Goal: Transaction & Acquisition: Purchase product/service

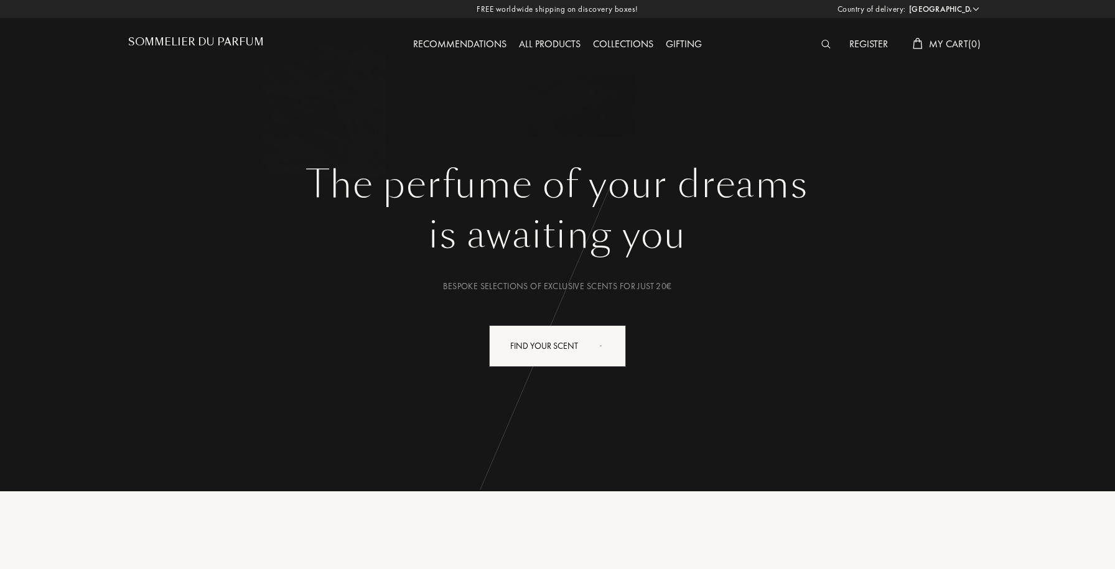
select select "FI"
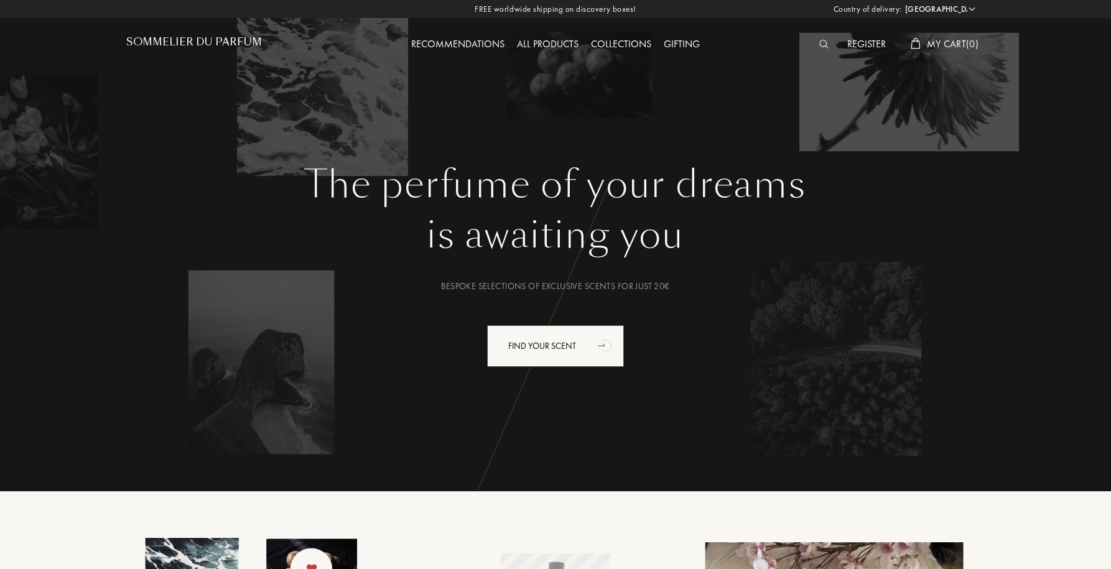
click at [563, 44] on div "All products" at bounding box center [548, 45] width 74 height 16
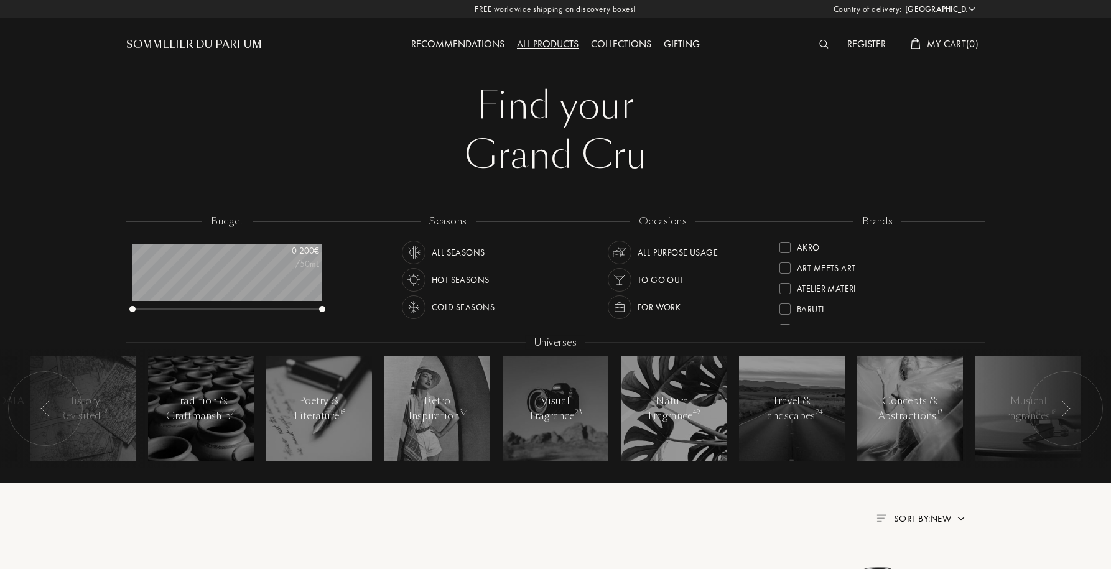
select select "FI"
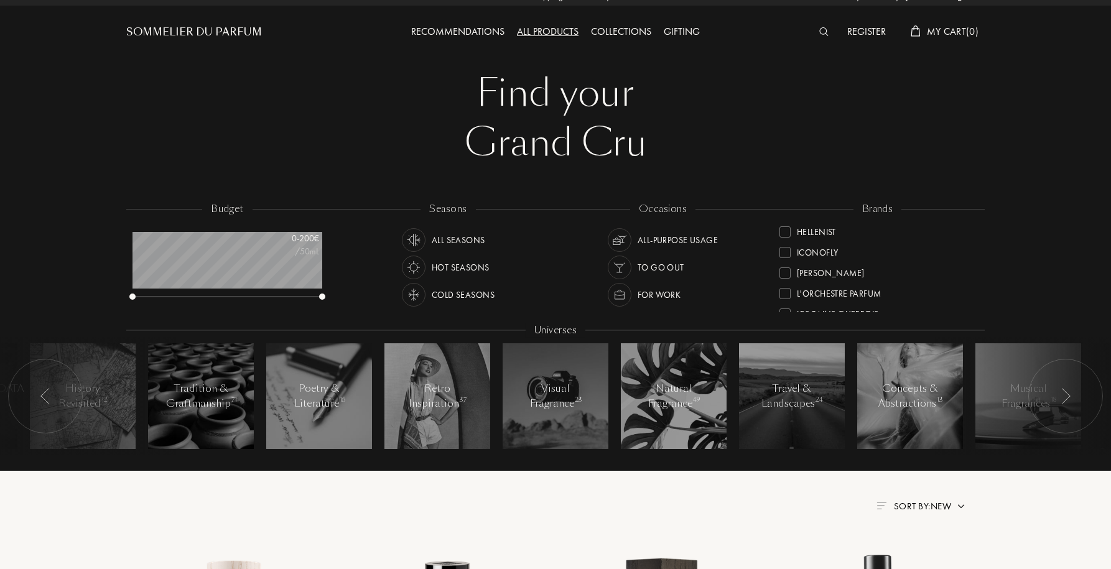
scroll to position [261, 0]
click at [830, 279] on div "Les Bains Guerbois" at bounding box center [838, 279] width 82 height 17
click at [788, 239] on div at bounding box center [784, 235] width 11 height 11
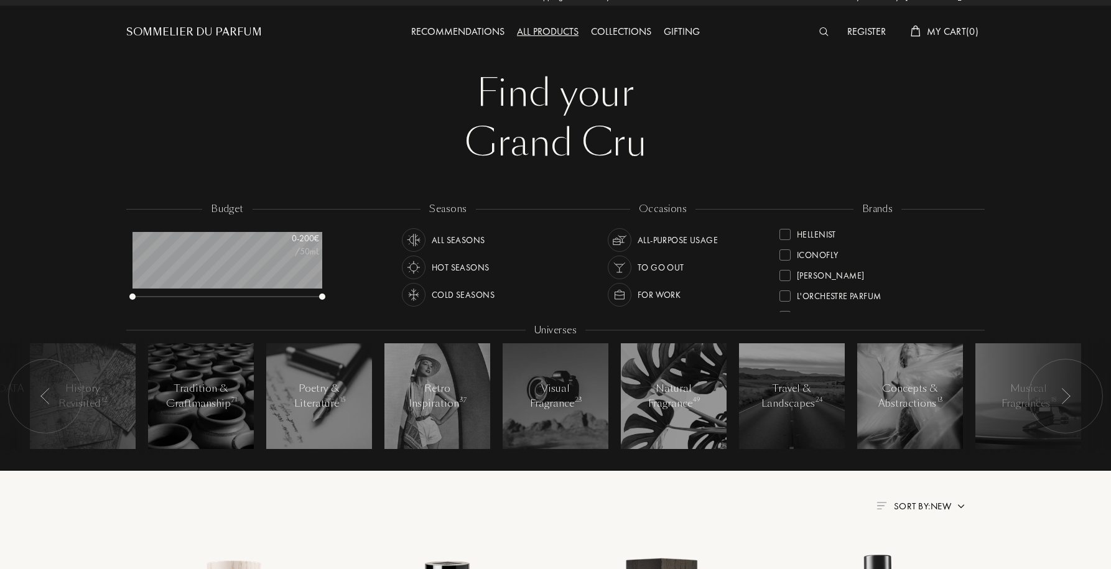
click at [786, 233] on div at bounding box center [784, 234] width 11 height 11
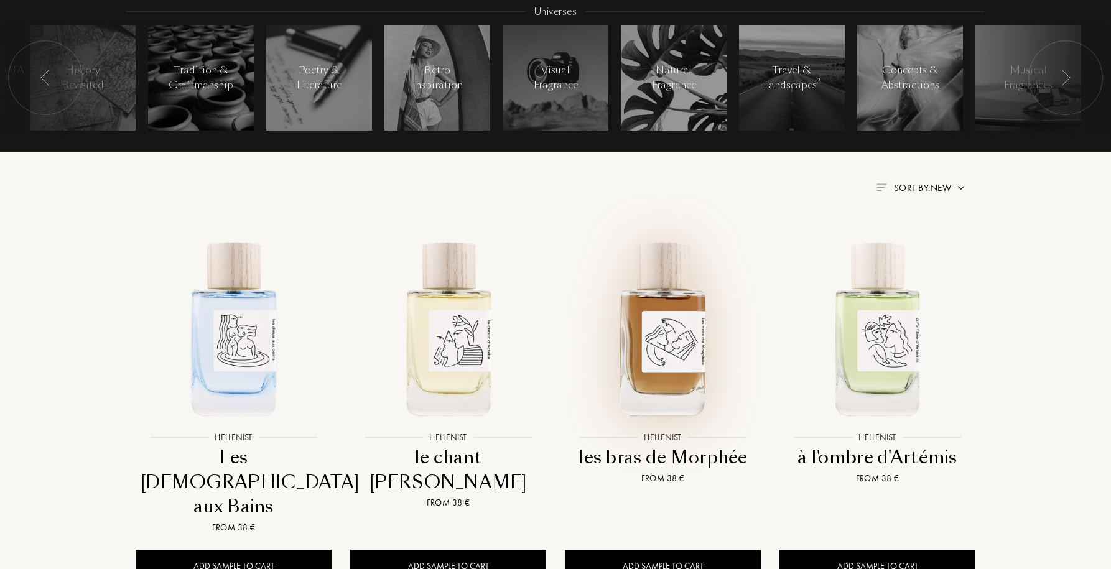
scroll to position [543, 0]
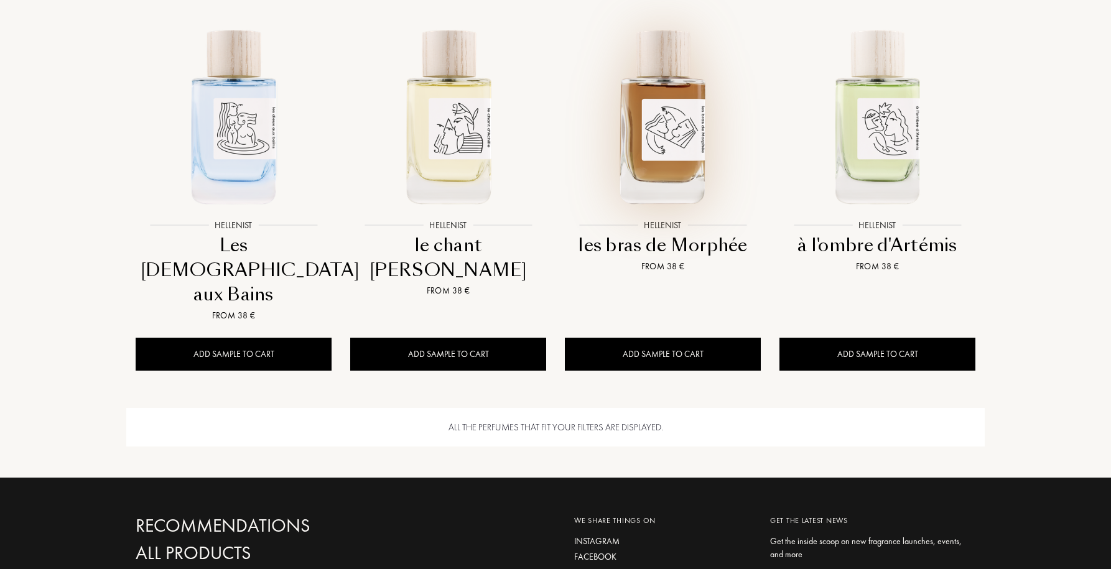
click at [672, 168] on img at bounding box center [662, 115] width 193 height 193
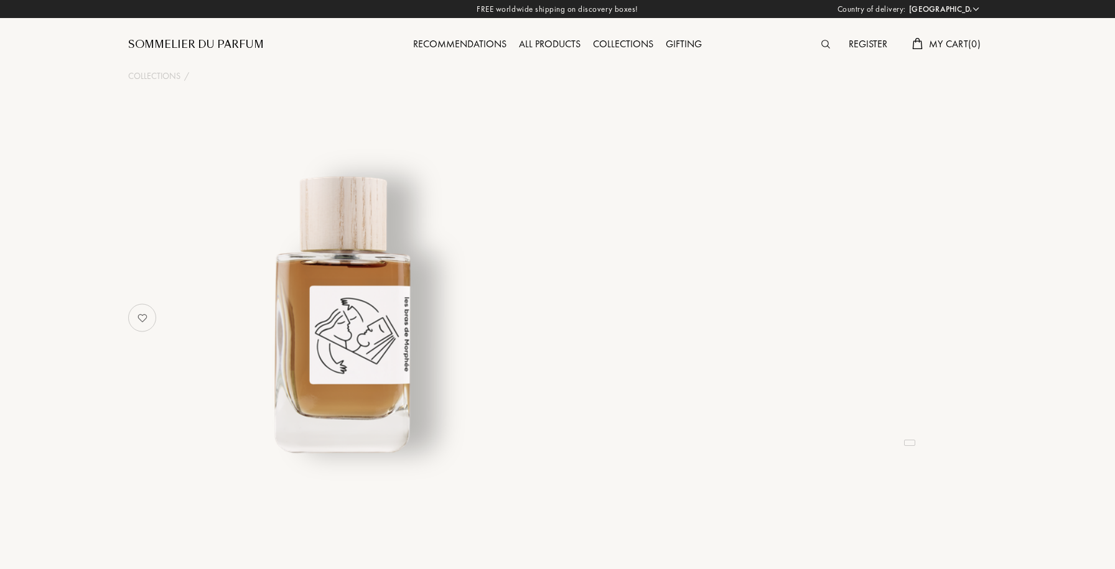
select select "FI"
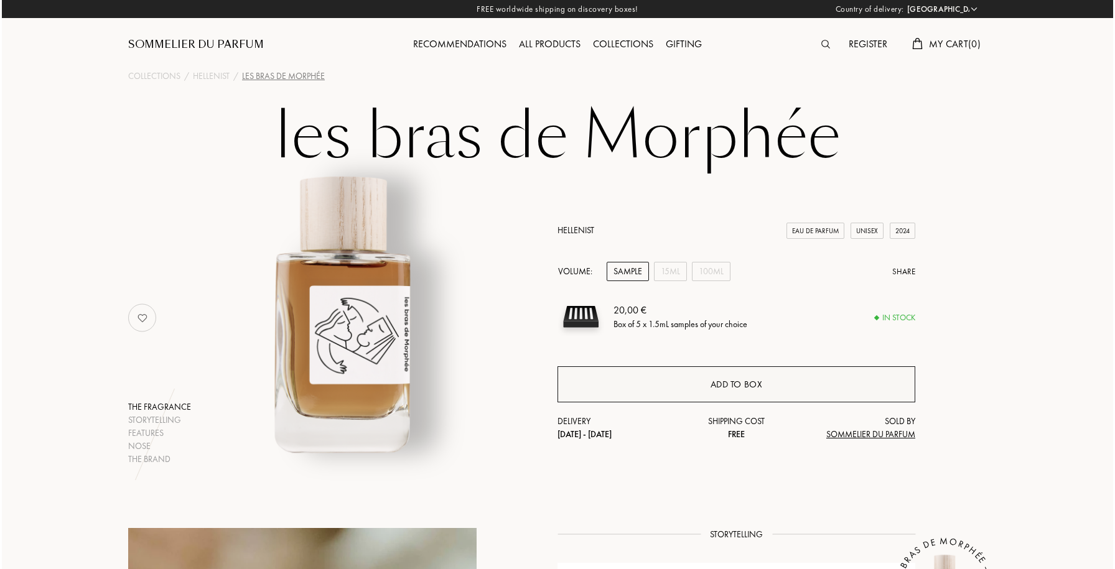
scroll to position [101, 0]
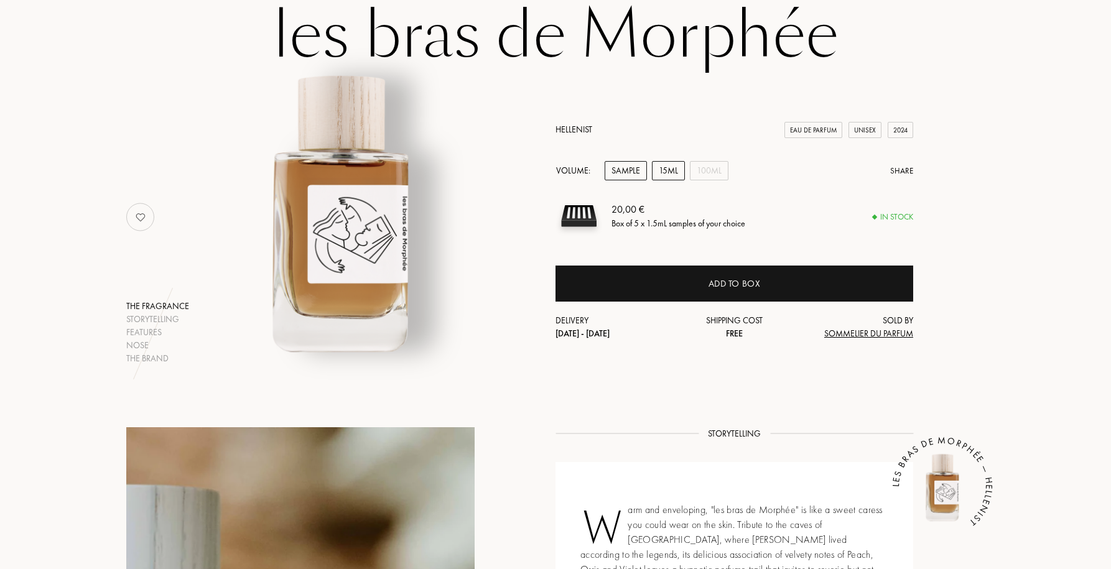
click at [680, 177] on div "15mL" at bounding box center [668, 170] width 33 height 19
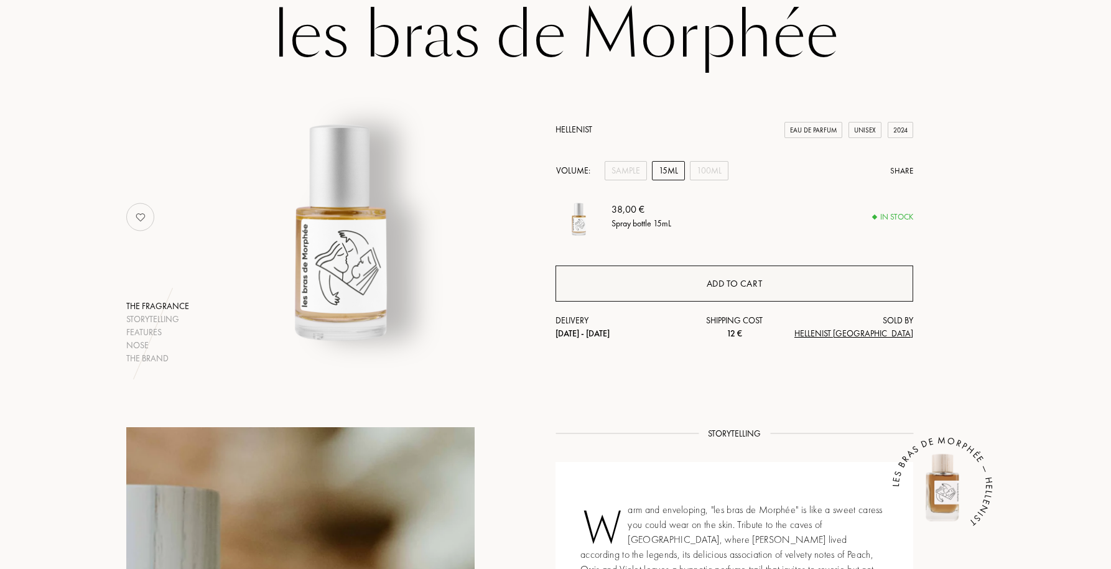
click at [747, 284] on div "Add to cart" at bounding box center [735, 284] width 56 height 14
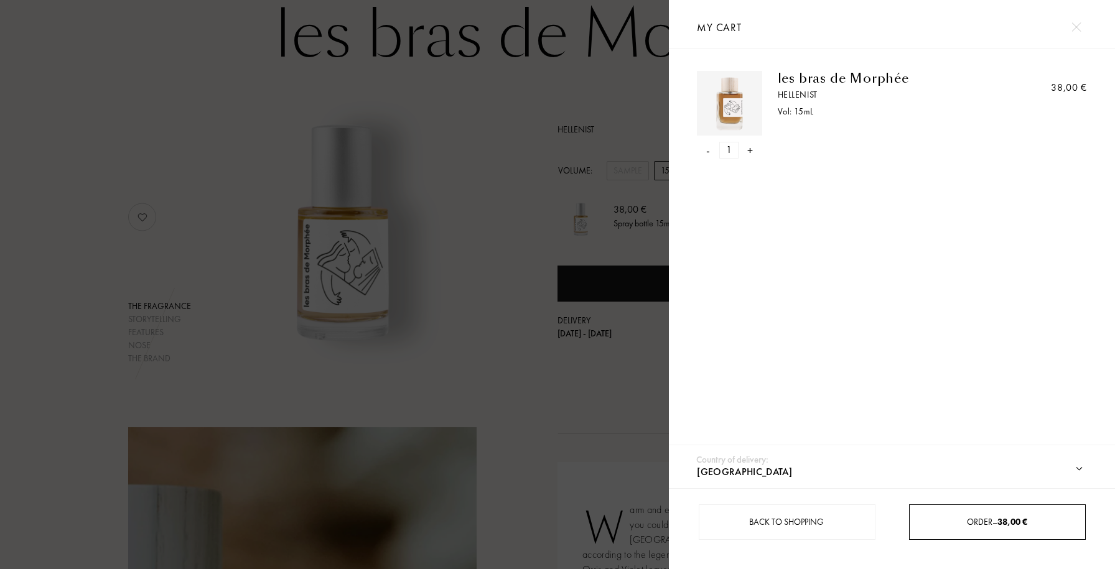
click at [1051, 527] on div "Order – 38,00 €" at bounding box center [996, 522] width 175 height 13
